Goal: Task Accomplishment & Management: Manage account settings

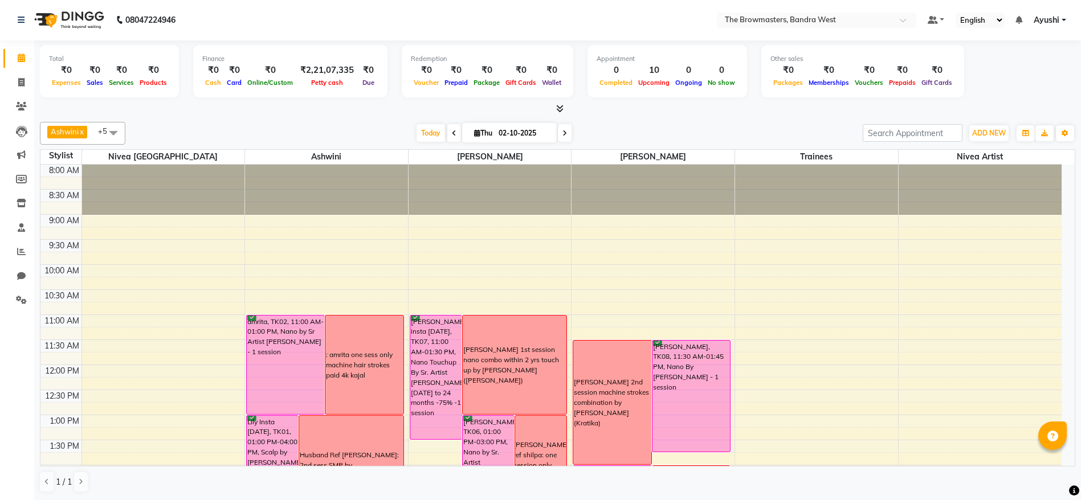
scroll to position [350, 0]
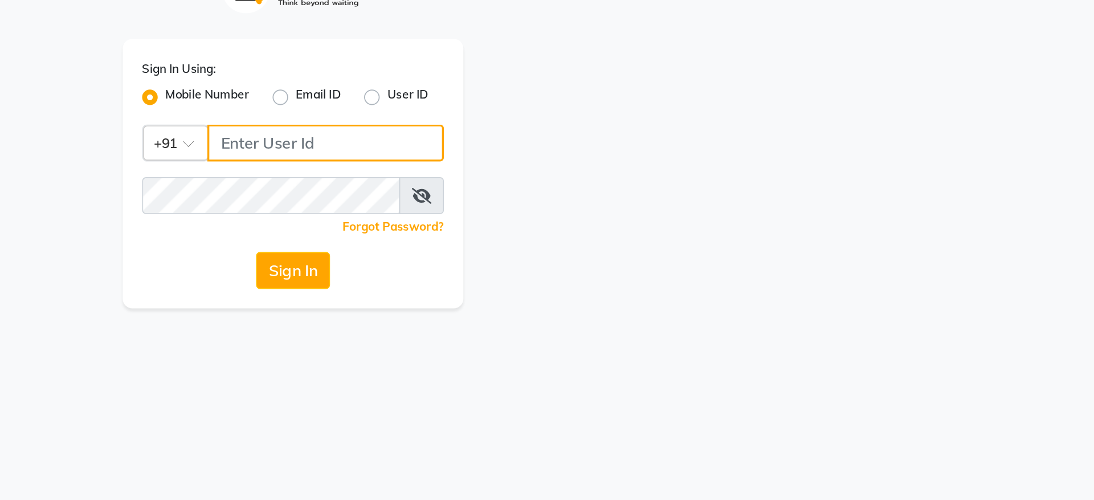
click at [579, 121] on input "Username" at bounding box center [566, 118] width 138 height 22
click at [579, 121] on input "9967763509" at bounding box center [566, 118] width 138 height 22
type input "9967763509"
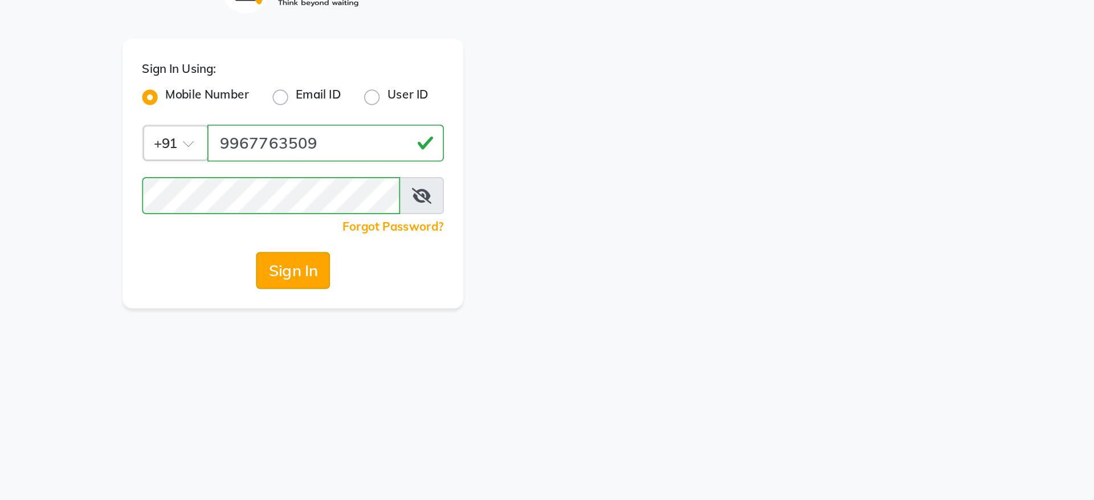
click at [547, 189] on button "Sign In" at bounding box center [546, 192] width 43 height 22
